Goal: Task Accomplishment & Management: Use online tool/utility

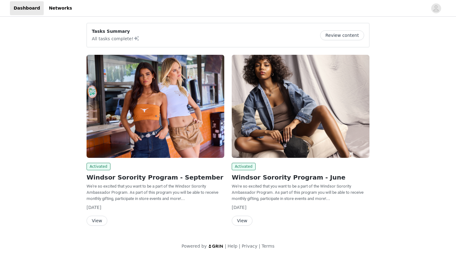
click at [346, 34] on button "Review content" at bounding box center [342, 35] width 44 height 10
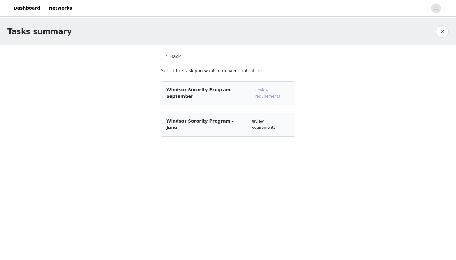
click at [279, 92] on link "Review requirements" at bounding box center [267, 93] width 25 height 11
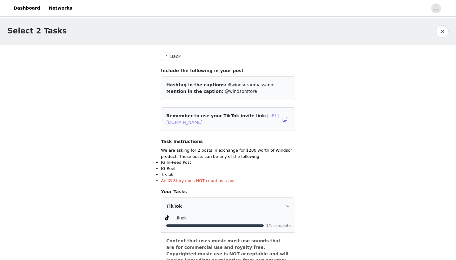
click at [218, 125] on link "[URL][DOMAIN_NAME]" at bounding box center [222, 118] width 112 height 11
click at [171, 57] on button "Back" at bounding box center [172, 56] width 22 height 7
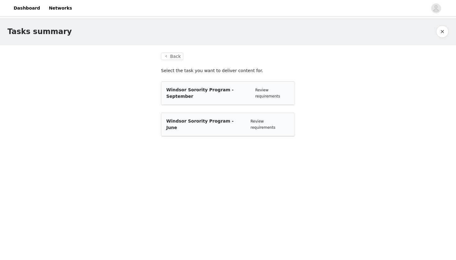
click at [205, 113] on div "Windsor Sorority Program - June Review requirements" at bounding box center [227, 124] width 133 height 23
click at [214, 124] on section "Back Select the task you want to deliver content for. Windsor Sorority Program …" at bounding box center [227, 98] width 149 height 106
click at [214, 119] on span "Windsor Sorority Program - June" at bounding box center [199, 124] width 67 height 11
click at [260, 119] on div "Windsor Sorority Program - June Review requirements" at bounding box center [227, 124] width 133 height 23
click at [266, 119] on link "Review requirements" at bounding box center [262, 124] width 25 height 11
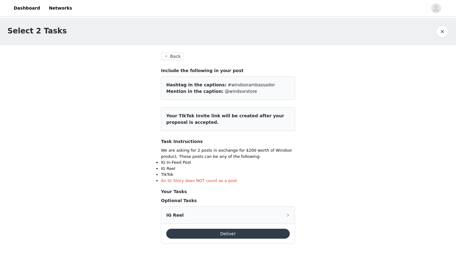
click at [176, 57] on button "Back" at bounding box center [172, 56] width 22 height 7
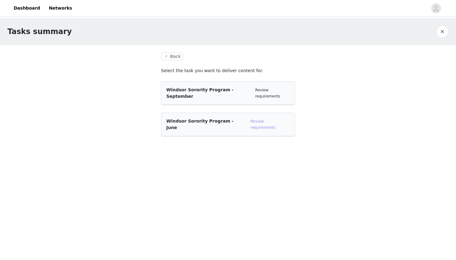
click at [271, 119] on link "Review requirements" at bounding box center [262, 124] width 25 height 11
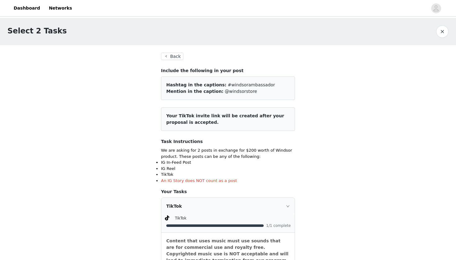
click at [170, 54] on button "Back" at bounding box center [172, 56] width 22 height 7
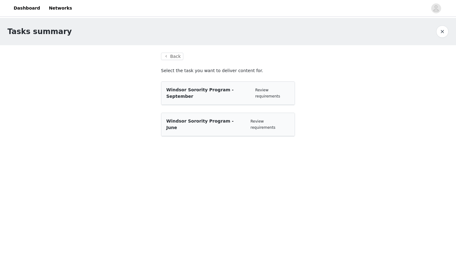
click at [269, 87] on div "Review requirements" at bounding box center [272, 93] width 34 height 12
click at [273, 90] on link "Review requirements" at bounding box center [267, 93] width 25 height 11
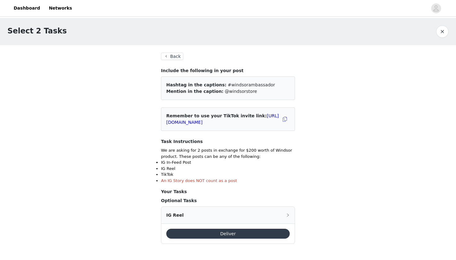
click at [176, 58] on button "Back" at bounding box center [172, 56] width 22 height 7
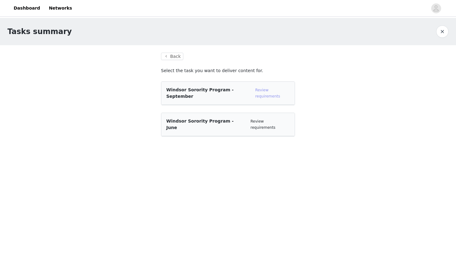
click at [271, 92] on link "Review requirements" at bounding box center [267, 93] width 25 height 11
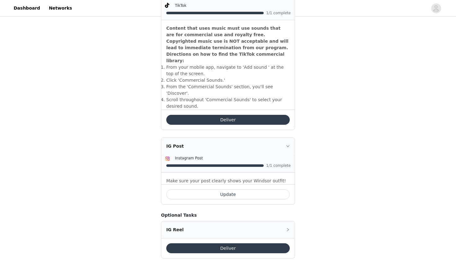
scroll to position [212, 0]
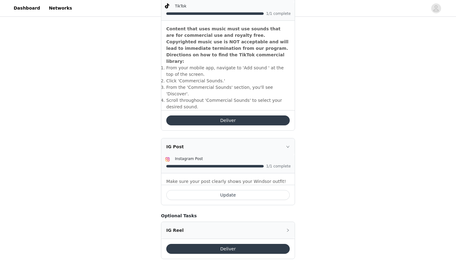
click at [252, 244] on button "Deliver" at bounding box center [227, 249] width 123 height 10
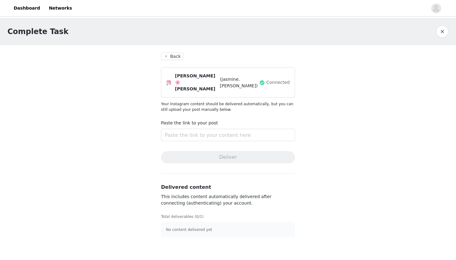
click at [178, 57] on button "Back" at bounding box center [172, 56] width 22 height 7
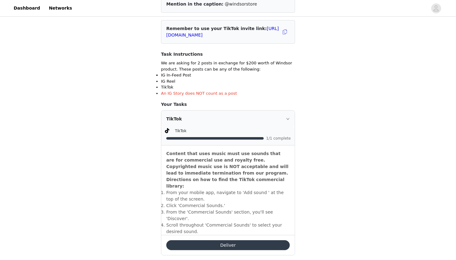
scroll to position [90, 0]
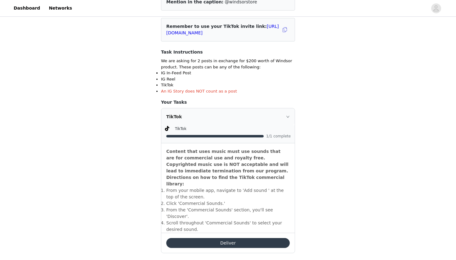
click at [269, 238] on button "Deliver" at bounding box center [227, 243] width 123 height 10
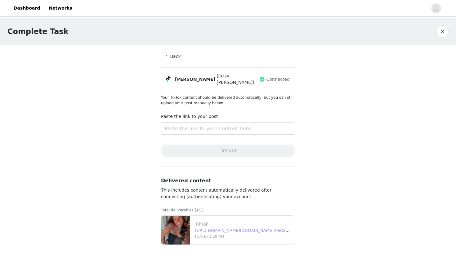
click at [291, 228] on link "[URL][DOMAIN_NAME][DOMAIN_NAME][PERSON_NAME]" at bounding box center [251, 230] width 112 height 5
